Goal: Task Accomplishment & Management: Manage account settings

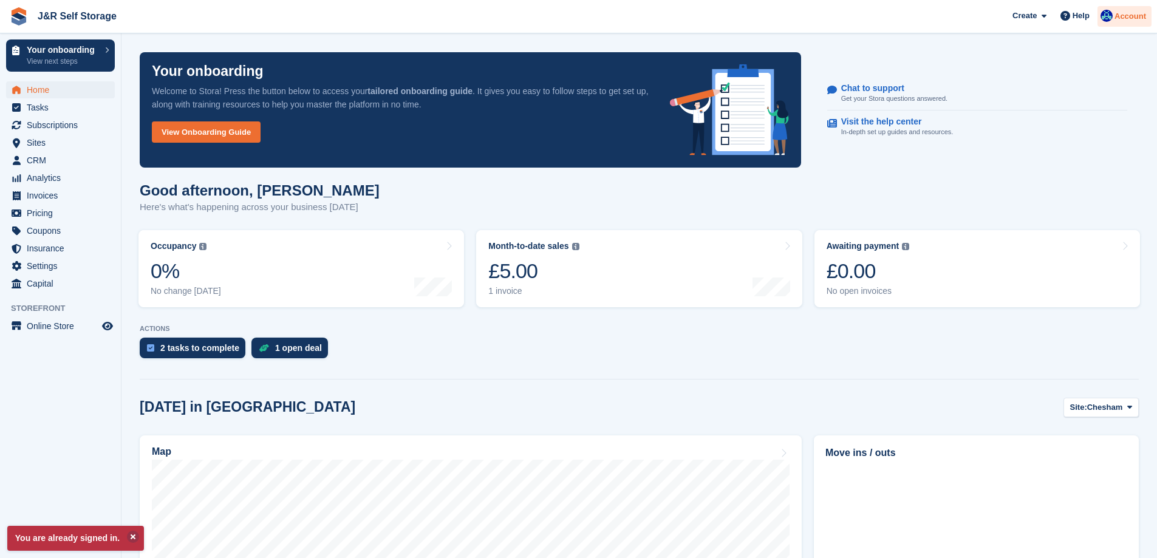
click at [1119, 19] on span "Account" at bounding box center [1131, 16] width 32 height 12
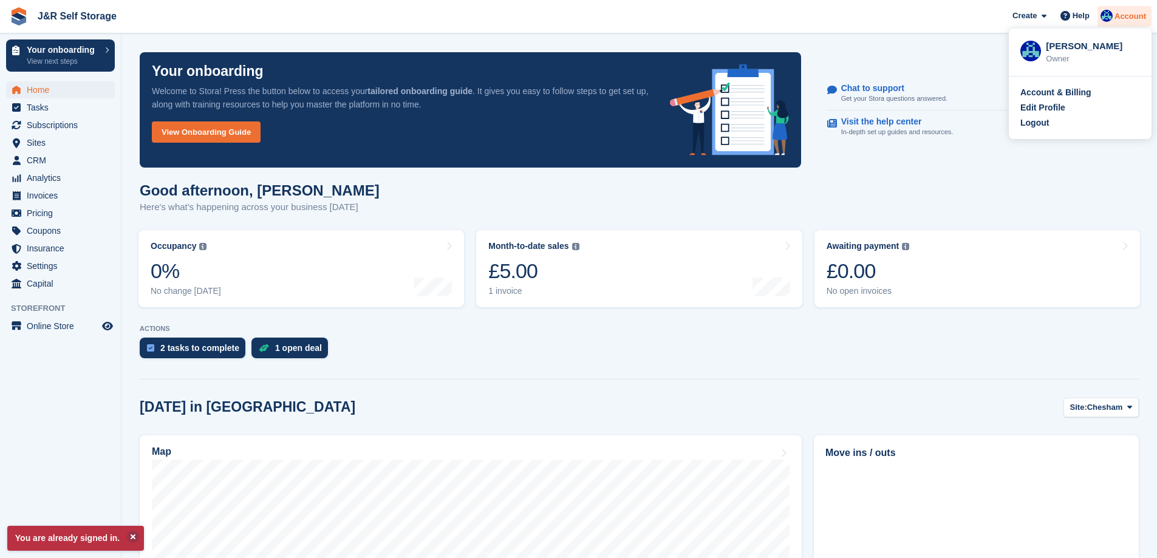
click at [1128, 15] on span "Account" at bounding box center [1131, 16] width 32 height 12
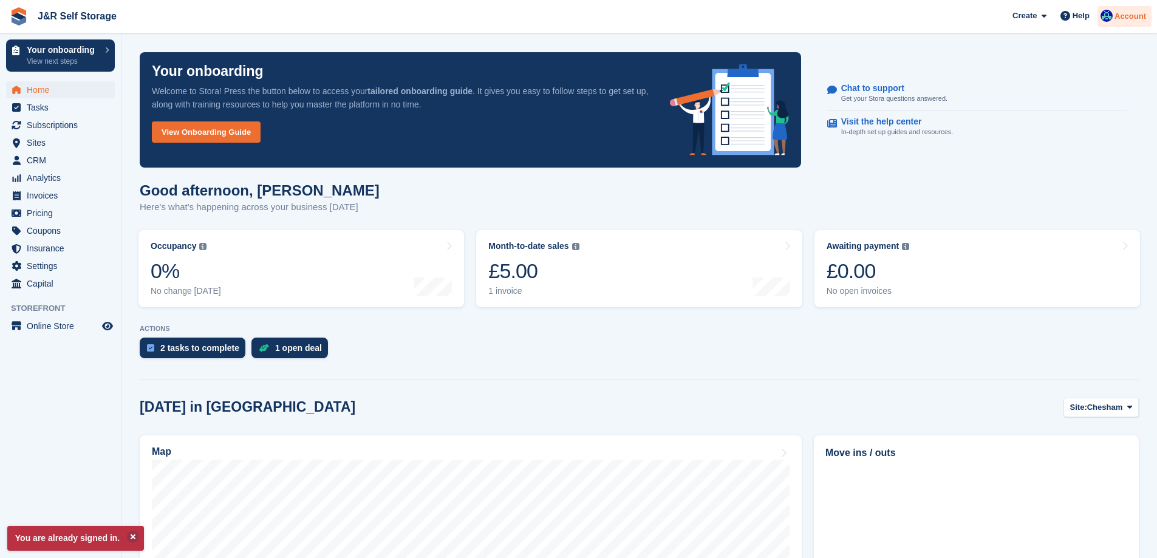
click at [1121, 20] on span "Account" at bounding box center [1131, 16] width 32 height 12
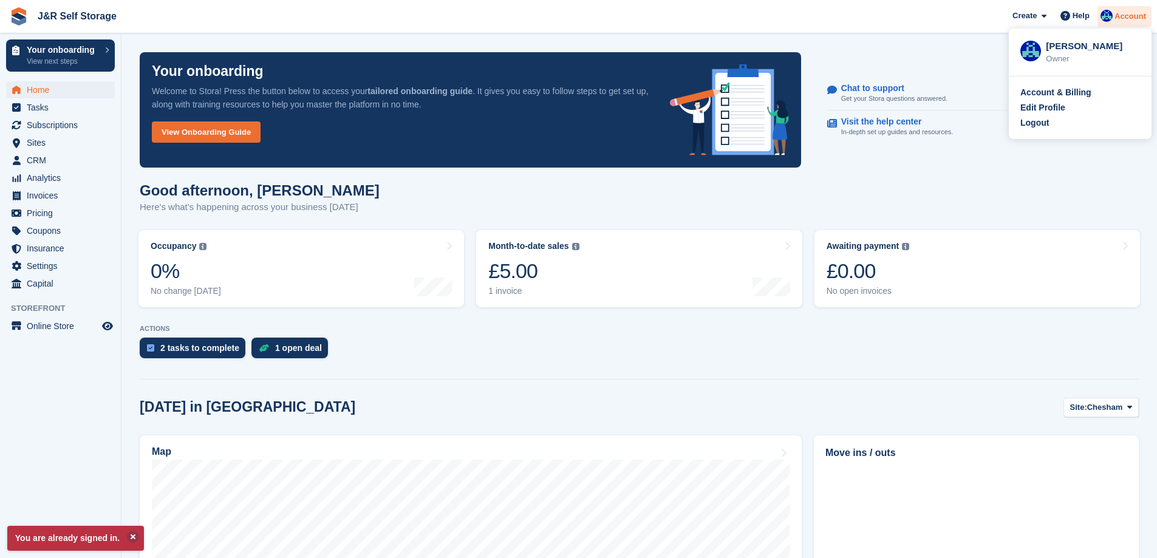
click at [1122, 19] on span "Account" at bounding box center [1131, 16] width 32 height 12
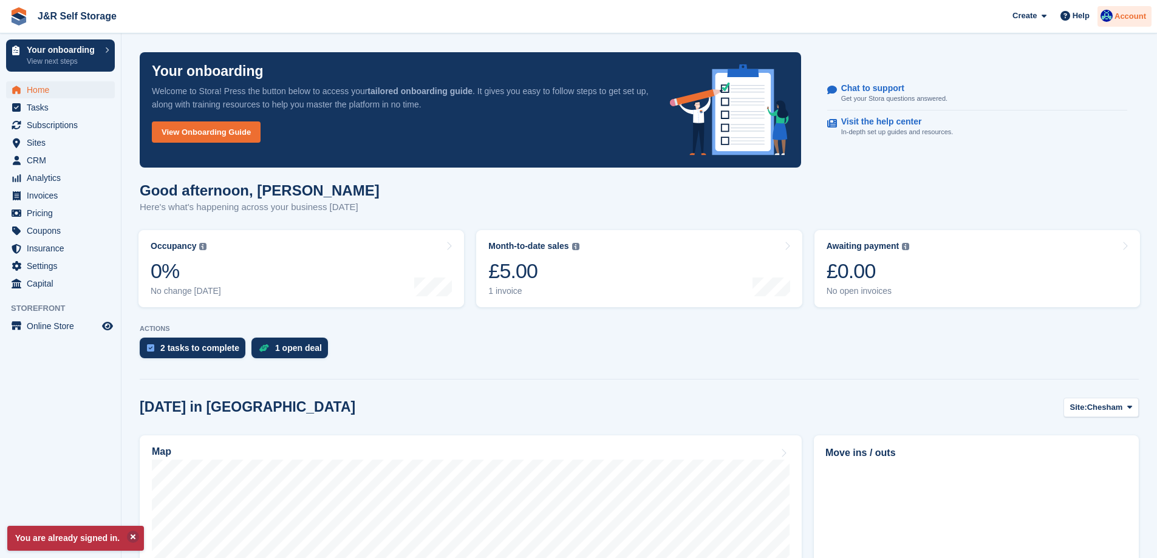
click at [1122, 19] on span "Account" at bounding box center [1131, 16] width 32 height 12
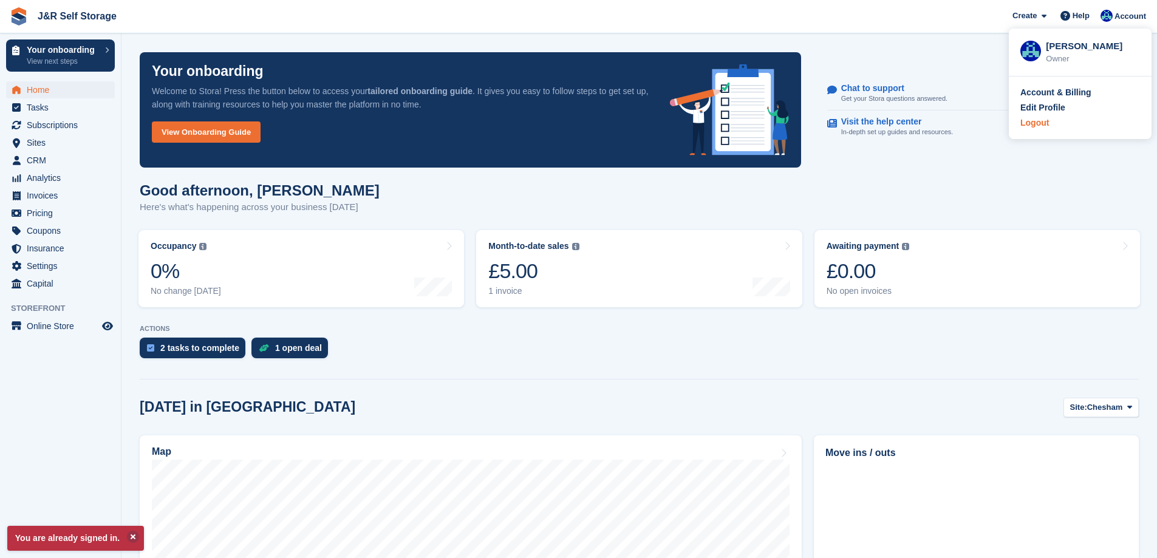
click at [1042, 124] on div "Logout" at bounding box center [1035, 123] width 29 height 13
